Goal: Task Accomplishment & Management: Manage account settings

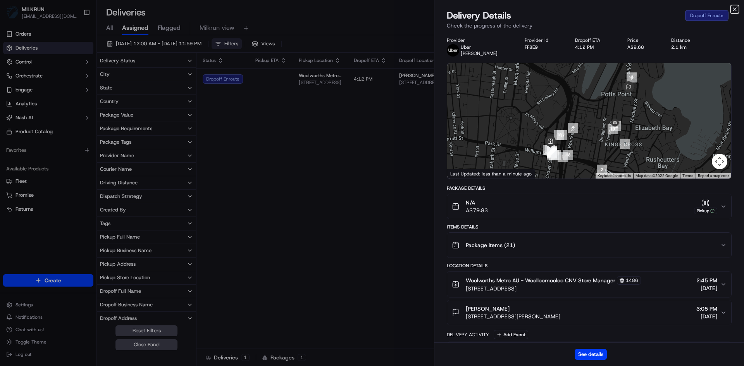
click at [733, 8] on icon "button" at bounding box center [734, 9] width 6 height 6
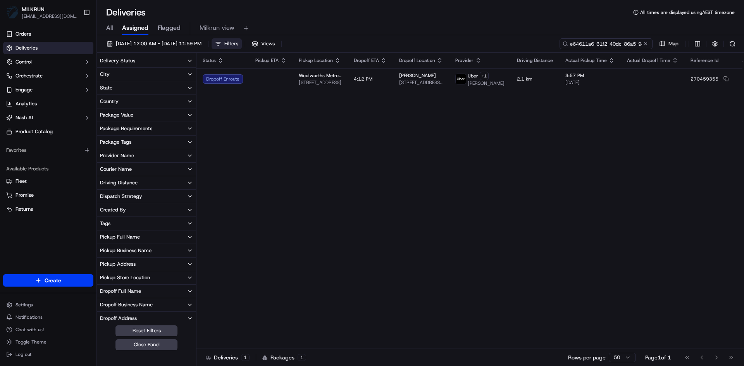
click at [611, 43] on input "e64611a6-61f2-40dc-86a5-9cafcd4ae42a" at bounding box center [605, 43] width 93 height 11
paste input "faa31785-f9b4-408f-8837-0aaa470779df"
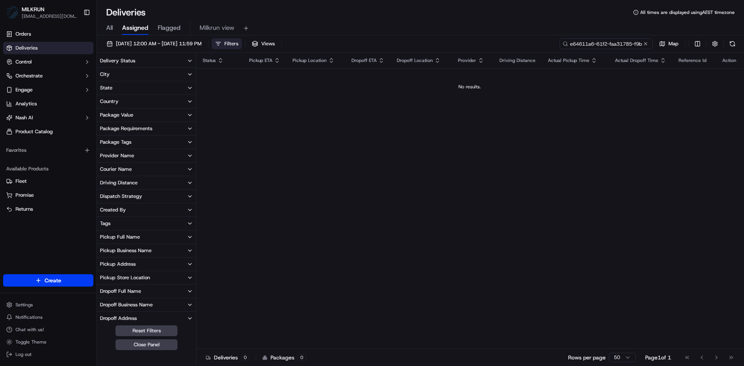
click at [598, 43] on input "e64611a6-61f2-faa31785-f9b4-408f-8837-0aaa470779df-86a5-9cafcd4ae42a" at bounding box center [605, 43] width 93 height 11
paste input "faa31785-f9b4-408f-8837-0aaa470779df"
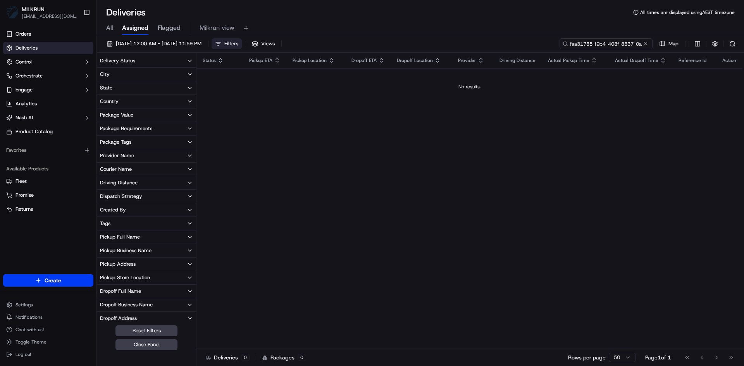
scroll to position [0, 33]
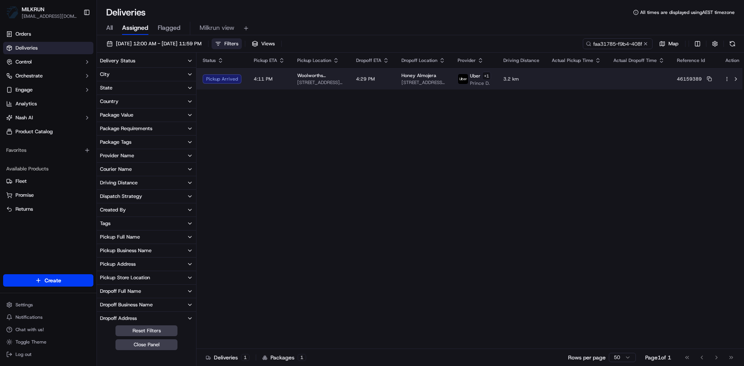
click at [254, 79] on span "4:11 PM" at bounding box center [263, 79] width 19 height 6
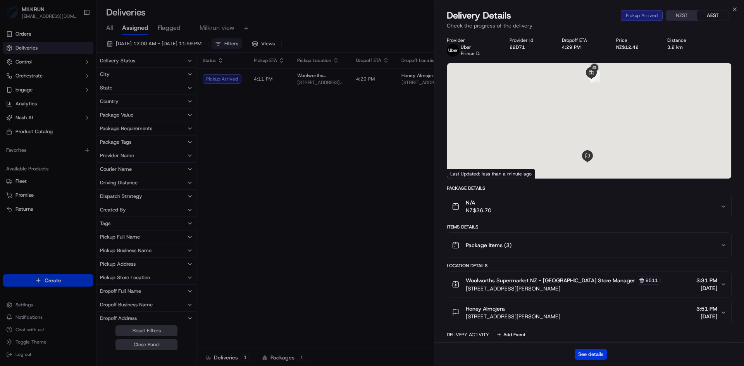
click at [596, 357] on button "See details" at bounding box center [590, 354] width 32 height 11
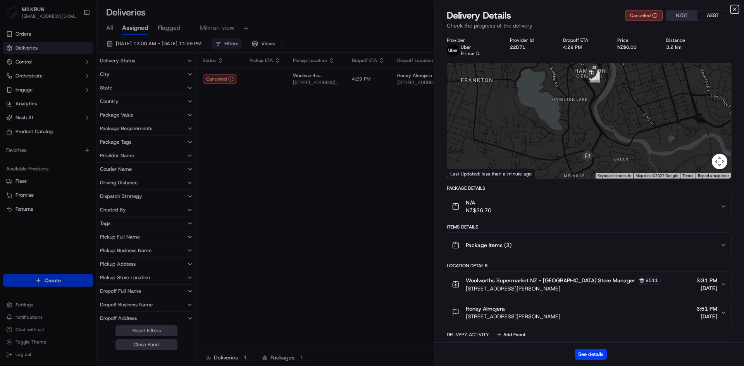
click at [736, 10] on icon "button" at bounding box center [734, 9] width 6 height 6
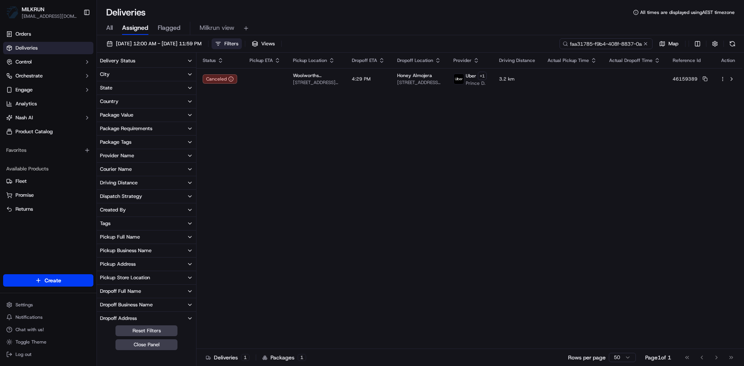
click at [623, 40] on input "faa31785-f9b4-408f-8837-0aaa470779df" at bounding box center [605, 43] width 93 height 11
paste input "02d62018-d132-470a-93d2-47bc966ef476"
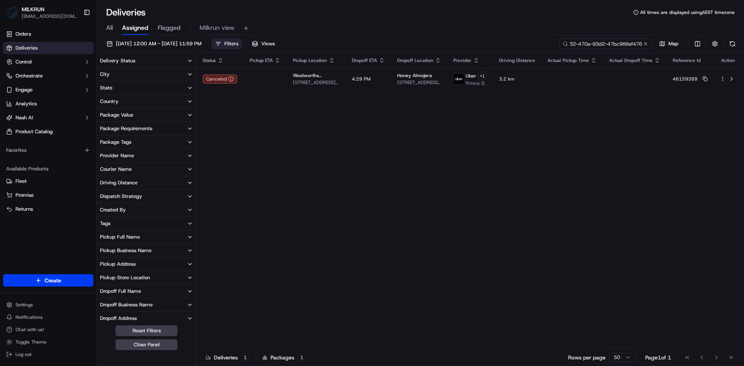
type input "02d62018-d132-470a-93d2-47bc966ef476"
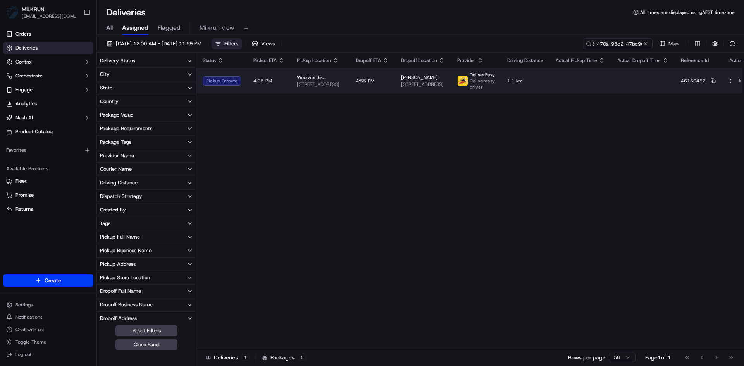
click at [279, 82] on td "4:35 PM" at bounding box center [268, 80] width 43 height 25
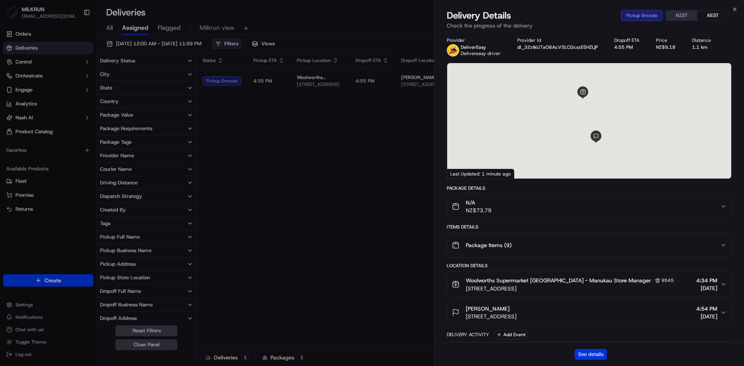
click at [593, 354] on button "See details" at bounding box center [590, 354] width 32 height 11
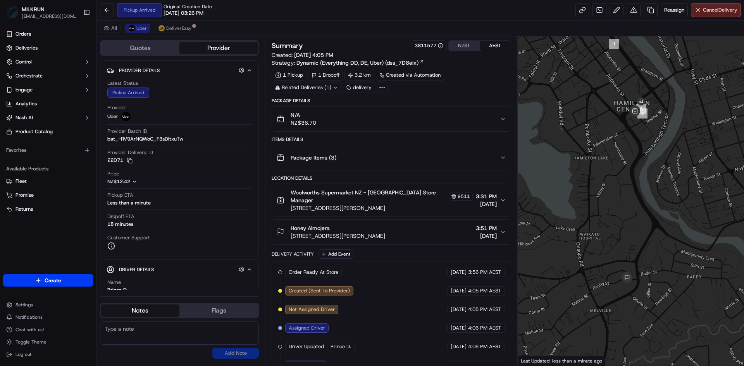
click at [725, 0] on div "Pickup Arrived Original Creation Date 09/21/2025 03:26 PM Reassign Cancel Deliv…" at bounding box center [420, 10] width 647 height 21
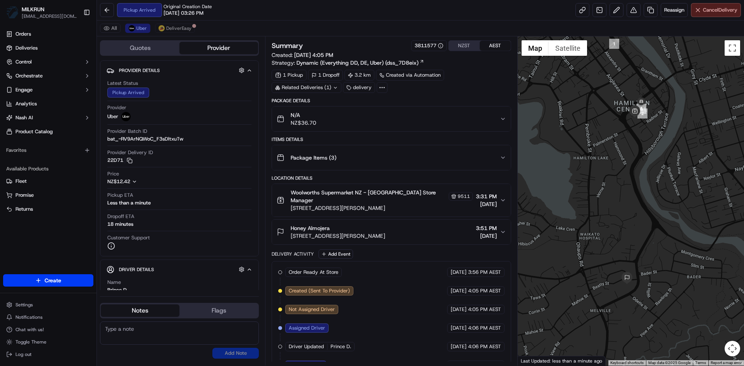
click at [723, 13] on span "Cancel Delivery" at bounding box center [720, 10] width 34 height 7
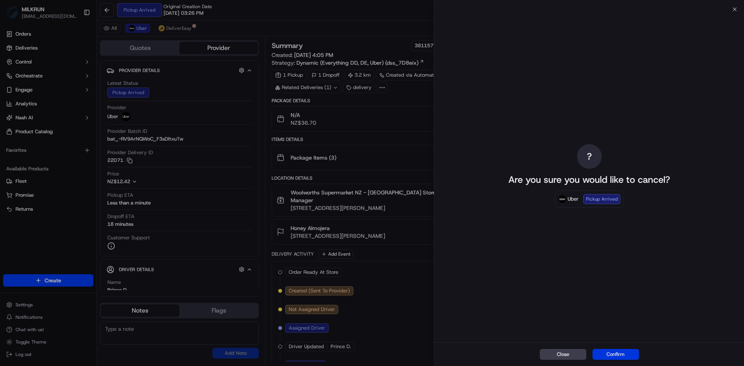
click at [607, 353] on button "Confirm" at bounding box center [615, 354] width 46 height 11
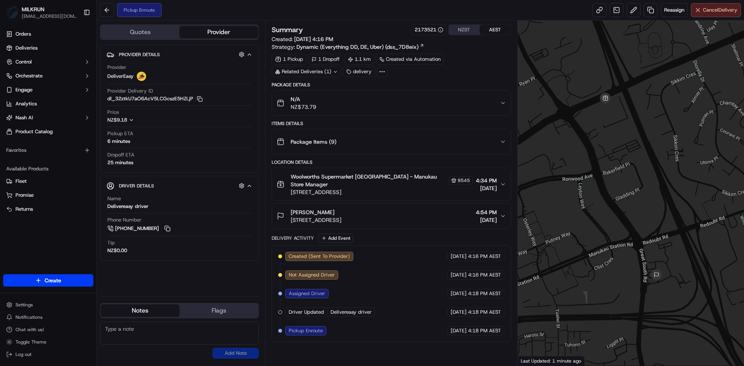
click at [708, 10] on span "Cancel Delivery" at bounding box center [720, 10] width 34 height 7
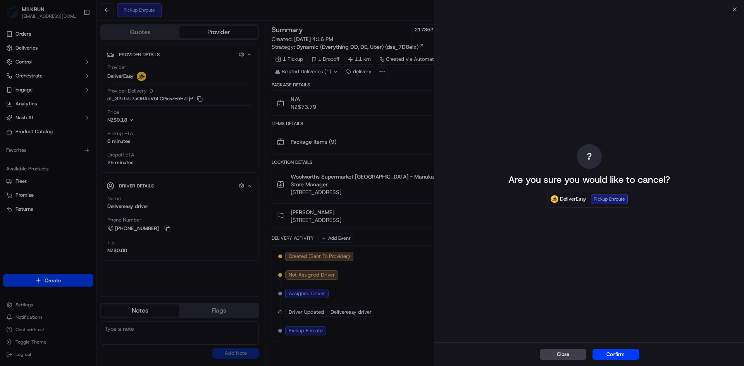
click at [608, 345] on div "Close Confirm" at bounding box center [588, 354] width 309 height 24
click at [610, 352] on button "Confirm" at bounding box center [615, 354] width 46 height 11
